Goal: Task Accomplishment & Management: Manage account settings

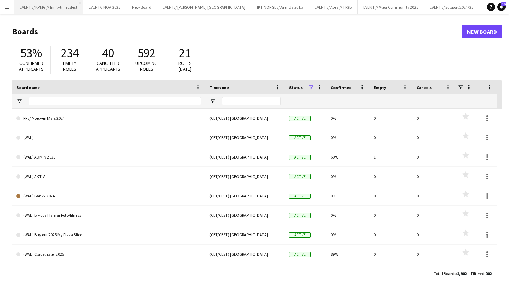
click at [68, 6] on button "EVENT // KPMG // Innflytningsfest Close" at bounding box center [48, 7] width 69 height 14
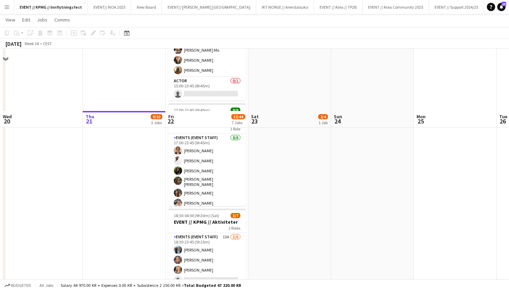
scroll to position [172, 0]
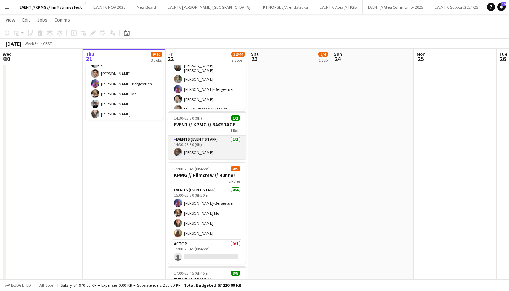
click at [192, 146] on app-card-role "Events (Event Staff) [DATE] 14:30-23:30 (9h) [PERSON_NAME]" at bounding box center [207, 147] width 78 height 24
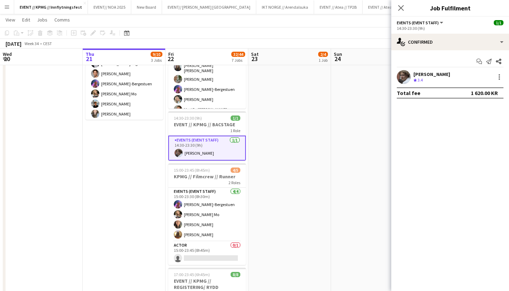
click at [454, 77] on div "[PERSON_NAME] Crew rating 3.4" at bounding box center [451, 77] width 118 height 14
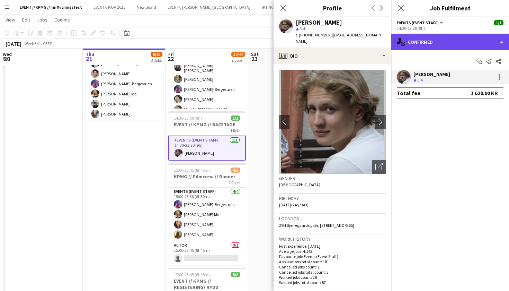
click at [474, 41] on div "single-neutral-actions-check-2 Confirmed" at bounding box center [451, 42] width 118 height 17
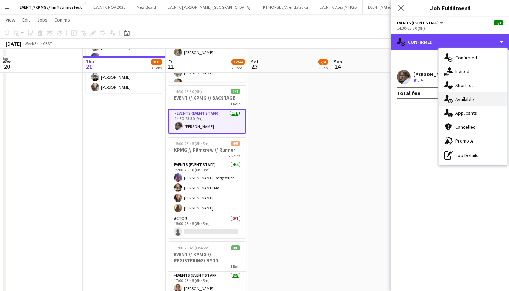
scroll to position [207, 0]
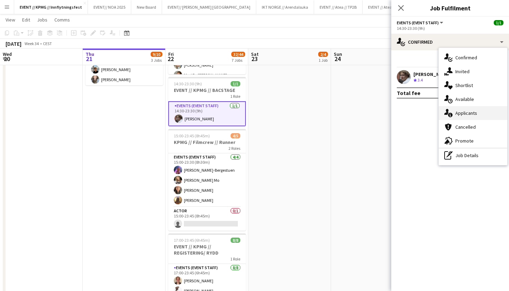
click at [475, 111] on div "single-neutral-actions-information Applicants" at bounding box center [473, 113] width 69 height 14
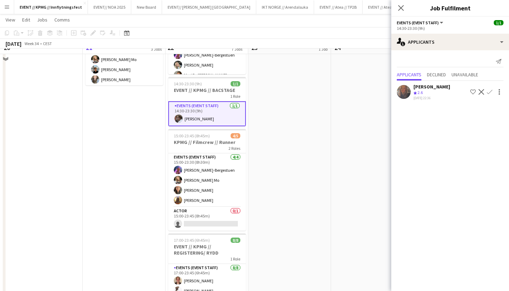
scroll to position [133, 0]
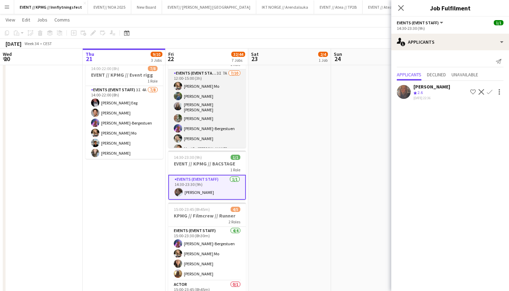
click at [222, 125] on app-card-role "Events (Event Staff) 3I 7A [DATE] 12:00-15:00 (3h) [PERSON_NAME] Mo [PERSON_NAM…" at bounding box center [207, 127] width 78 height 116
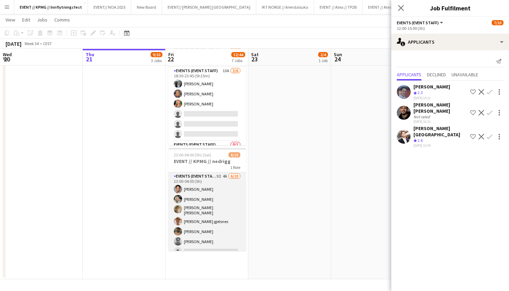
scroll to position [501, 0]
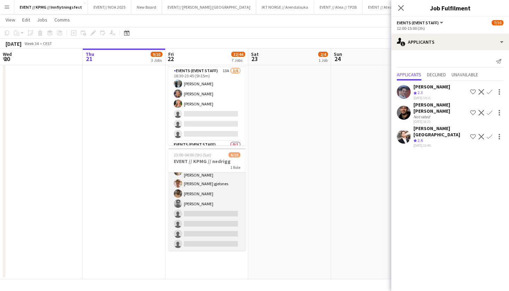
click at [218, 189] on app-card-role "Events (Event Staff) 9I 4A [DATE] 23:00-04:00 (5h) [PERSON_NAME] [PERSON_NAME] …" at bounding box center [207, 192] width 78 height 116
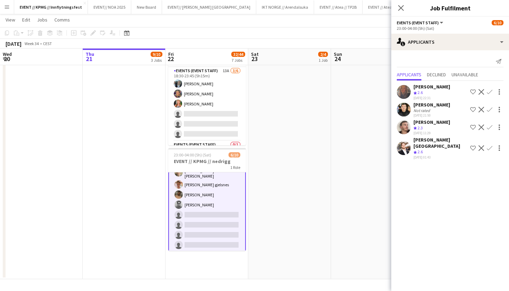
scroll to position [37, 0]
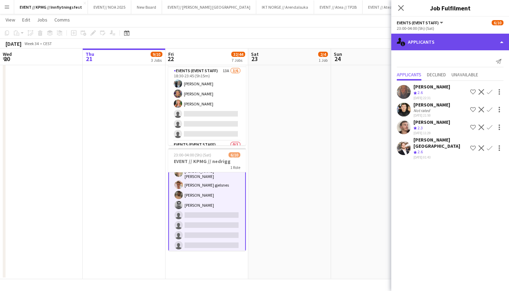
click at [455, 41] on div "single-neutral-actions-information Applicants" at bounding box center [451, 42] width 118 height 17
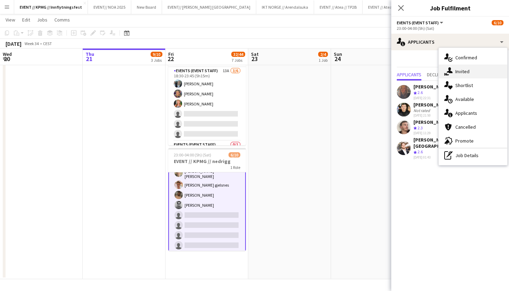
click at [484, 72] on div "single-neutral-actions-share-1 Invited" at bounding box center [473, 71] width 69 height 14
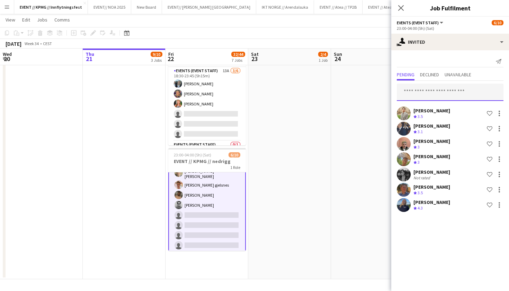
click at [453, 96] on input "text" at bounding box center [450, 92] width 107 height 17
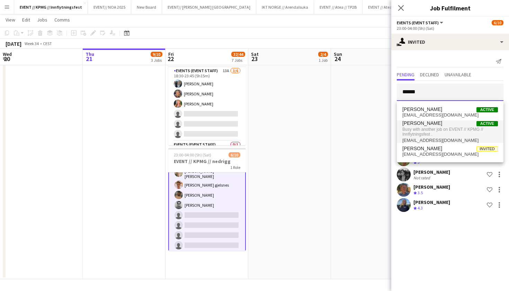
type input "******"
click at [448, 131] on span "Busy with another job on EVENT // KPMG // Innflytningsfest ." at bounding box center [451, 131] width 96 height 11
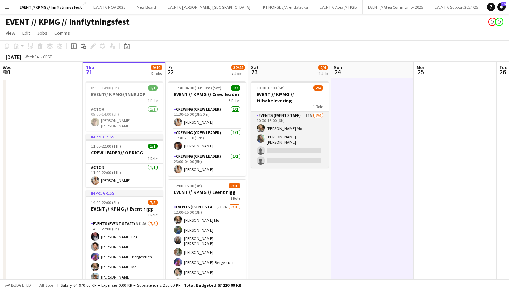
scroll to position [1, 0]
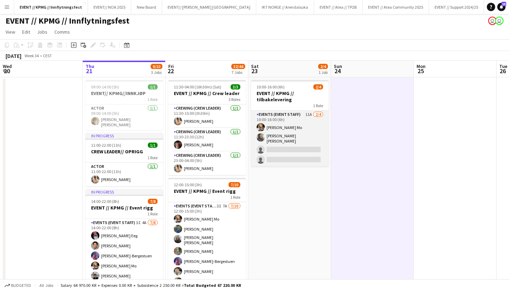
click at [275, 133] on app-card-role "Events (Event Staff) 11A [DATE] 10:00-16:00 (6h) [PERSON_NAME] Mo [PERSON_NAME]…" at bounding box center [290, 139] width 78 height 56
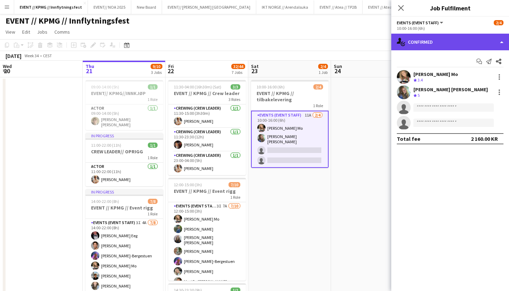
click at [448, 40] on div "single-neutral-actions-check-2 Confirmed" at bounding box center [451, 42] width 118 height 17
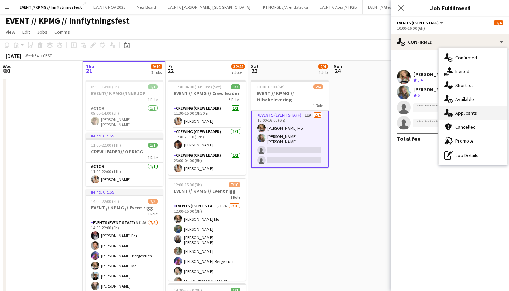
click at [488, 112] on div "single-neutral-actions-information Applicants" at bounding box center [473, 113] width 69 height 14
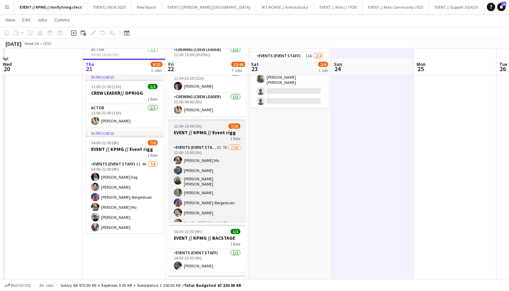
scroll to position [69, 0]
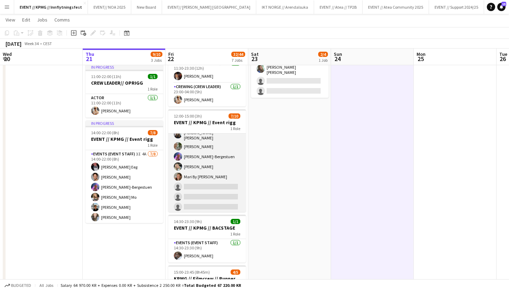
click at [198, 196] on app-card-role "Events (Event Staff) 3I 7A [DATE] 12:00-15:00 (3h) [PERSON_NAME] Mo [PERSON_NAM…" at bounding box center [207, 155] width 78 height 116
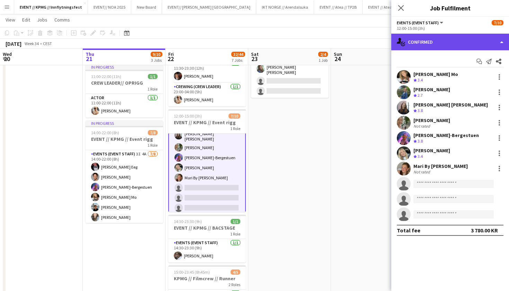
click at [460, 37] on div "single-neutral-actions-check-2 Confirmed" at bounding box center [451, 42] width 118 height 17
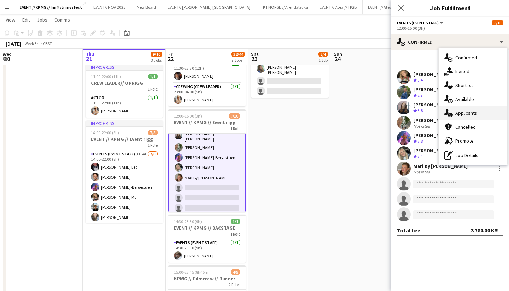
click at [461, 110] on div "single-neutral-actions-information Applicants" at bounding box center [473, 113] width 69 height 14
